Goal: Task Accomplishment & Management: Manage account settings

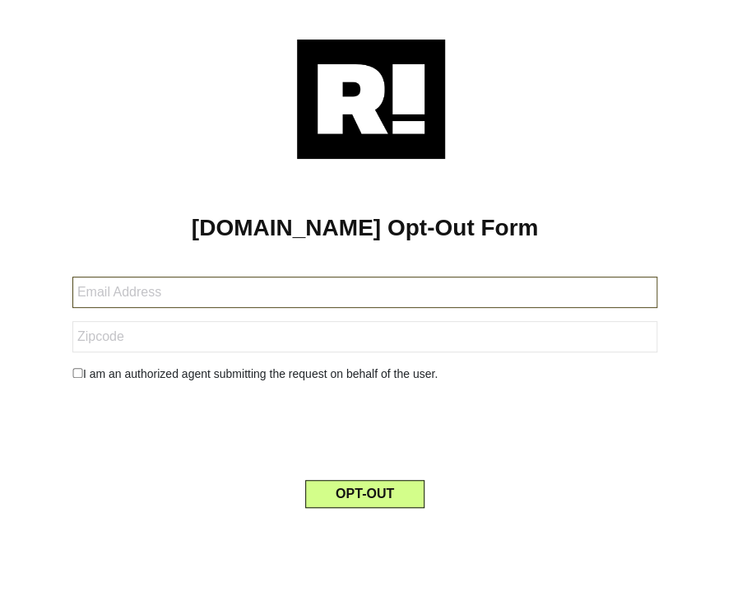
click at [145, 299] on input "text" at bounding box center [364, 292] width 585 height 31
paste input "[EMAIL_ADDRESS][DOMAIN_NAME]"
type input "[EMAIL_ADDRESS][DOMAIN_NAME]"
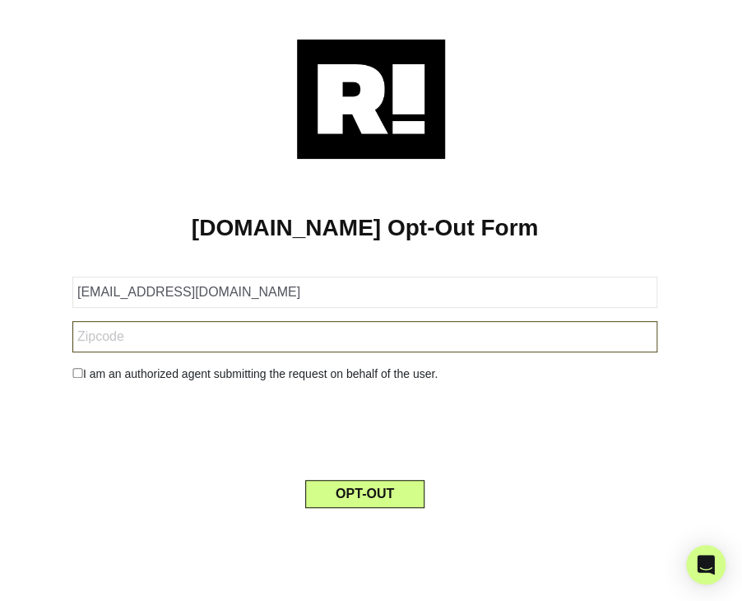
click at [123, 341] on input "text" at bounding box center [364, 336] width 585 height 31
paste input "95123"
type input "95123"
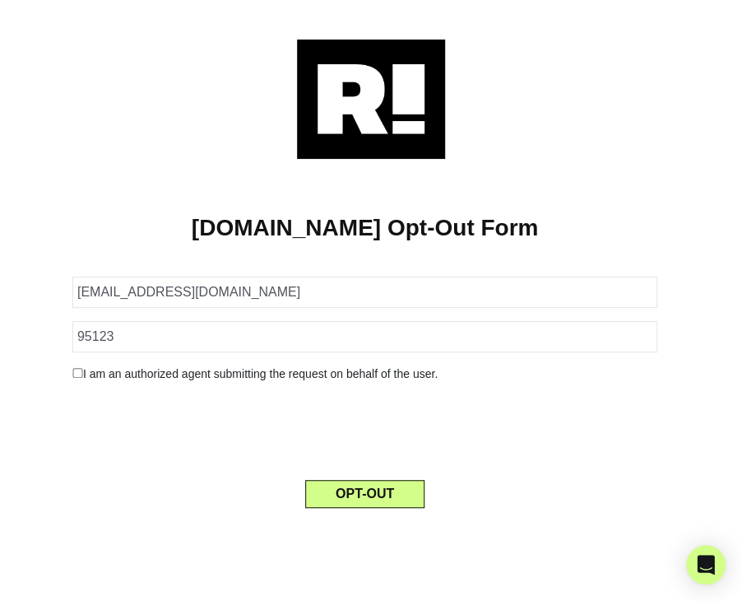
click at [78, 368] on input "checkbox" at bounding box center [77, 373] width 11 height 10
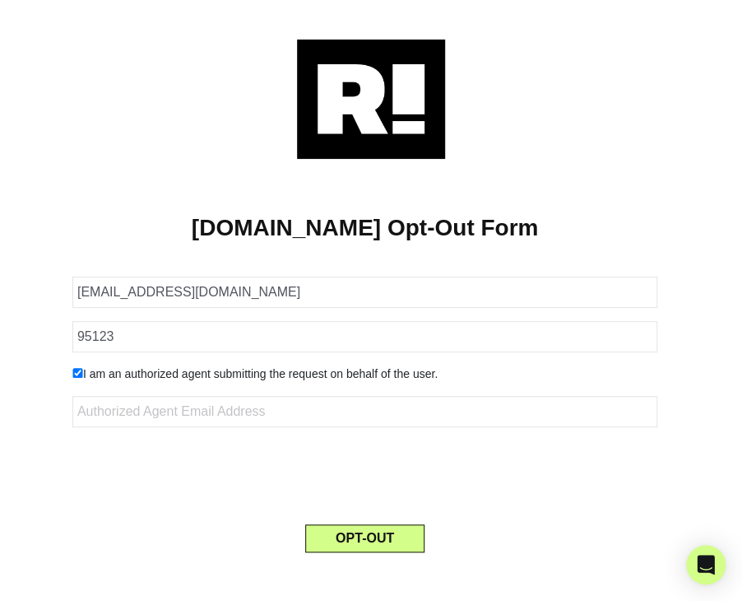
click at [79, 371] on input "checkbox" at bounding box center [77, 373] width 11 height 10
checkbox input "false"
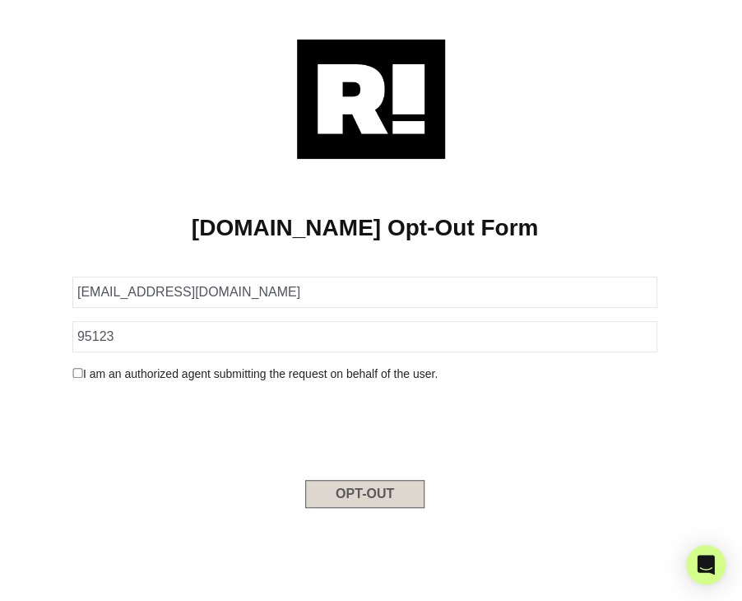
click at [376, 488] on button "OPT-OUT" at bounding box center [364, 494] width 119 height 28
